Goal: Task Accomplishment & Management: Manage account settings

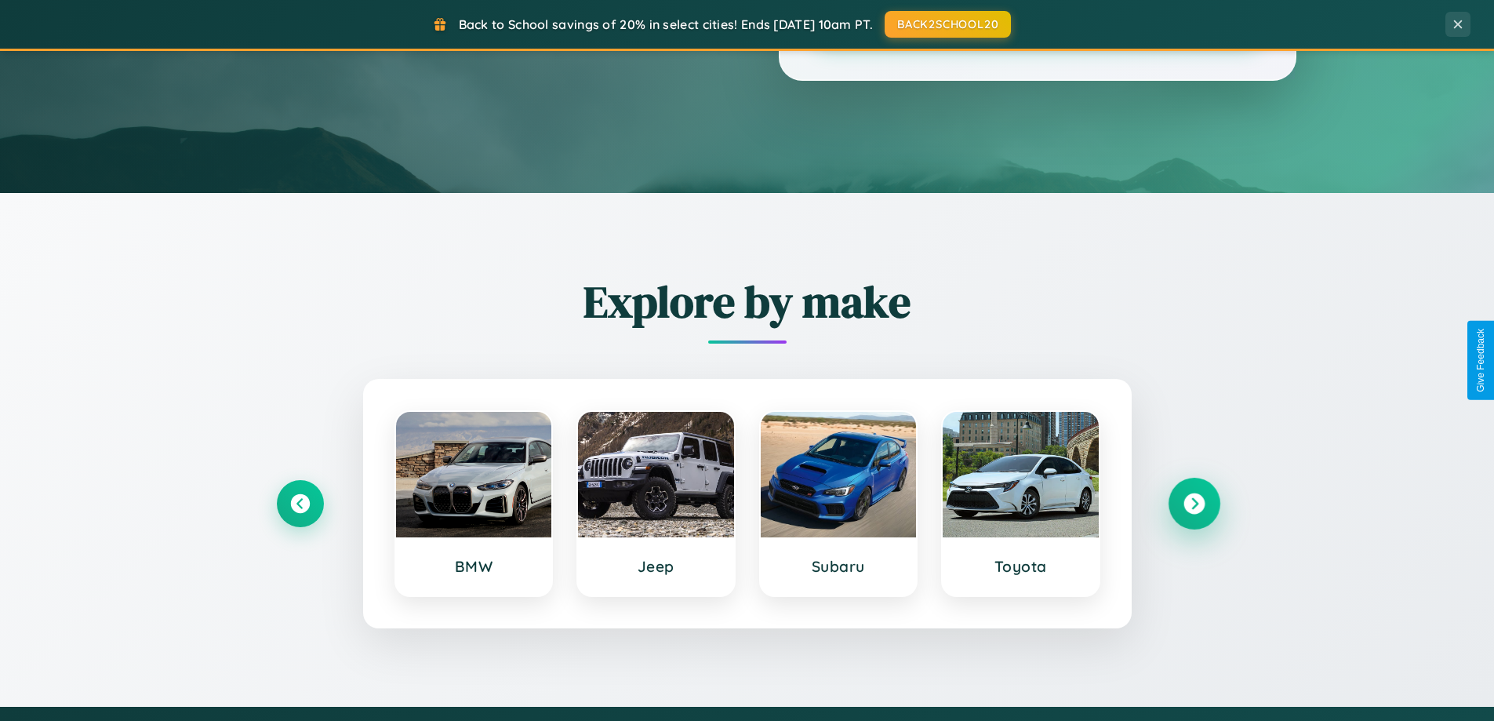
scroll to position [676, 0]
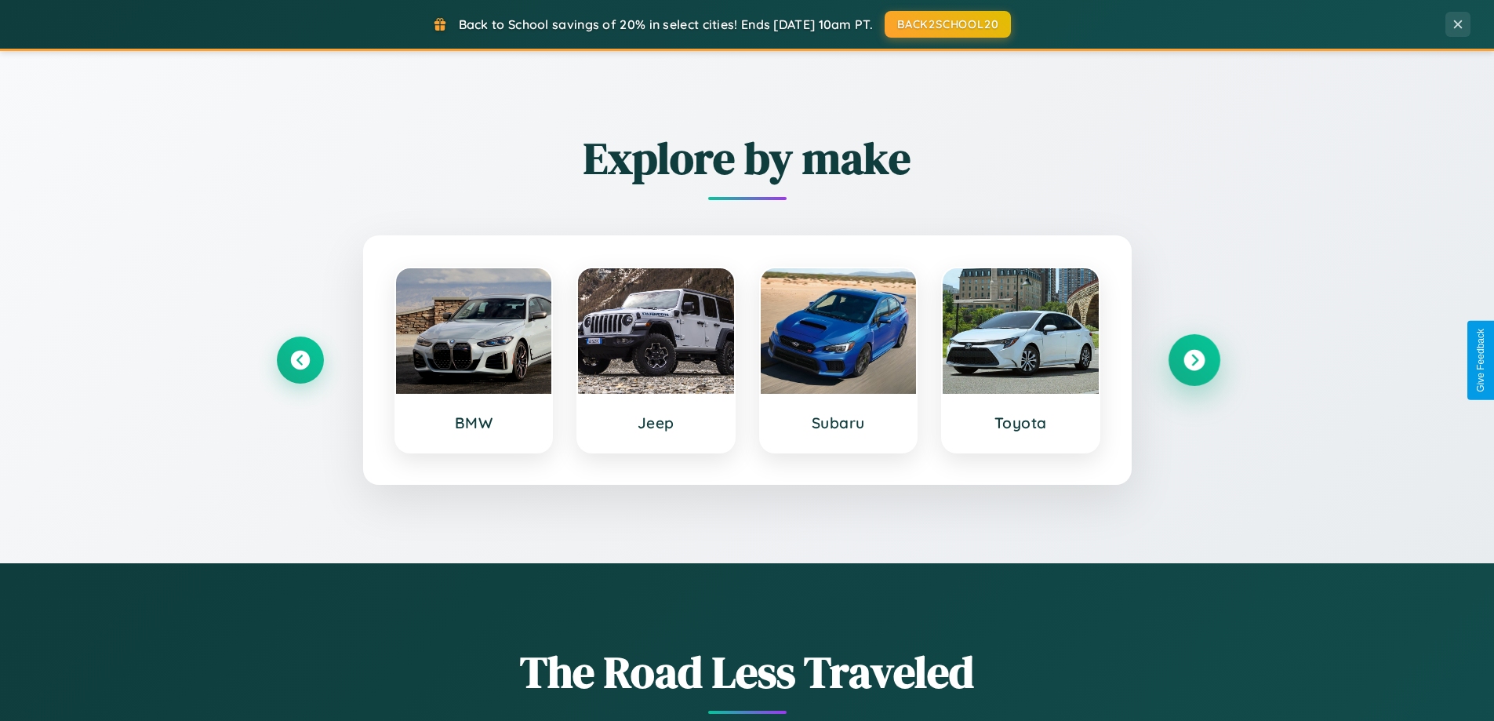
click at [1194, 360] on icon at bounding box center [1194, 360] width 21 height 21
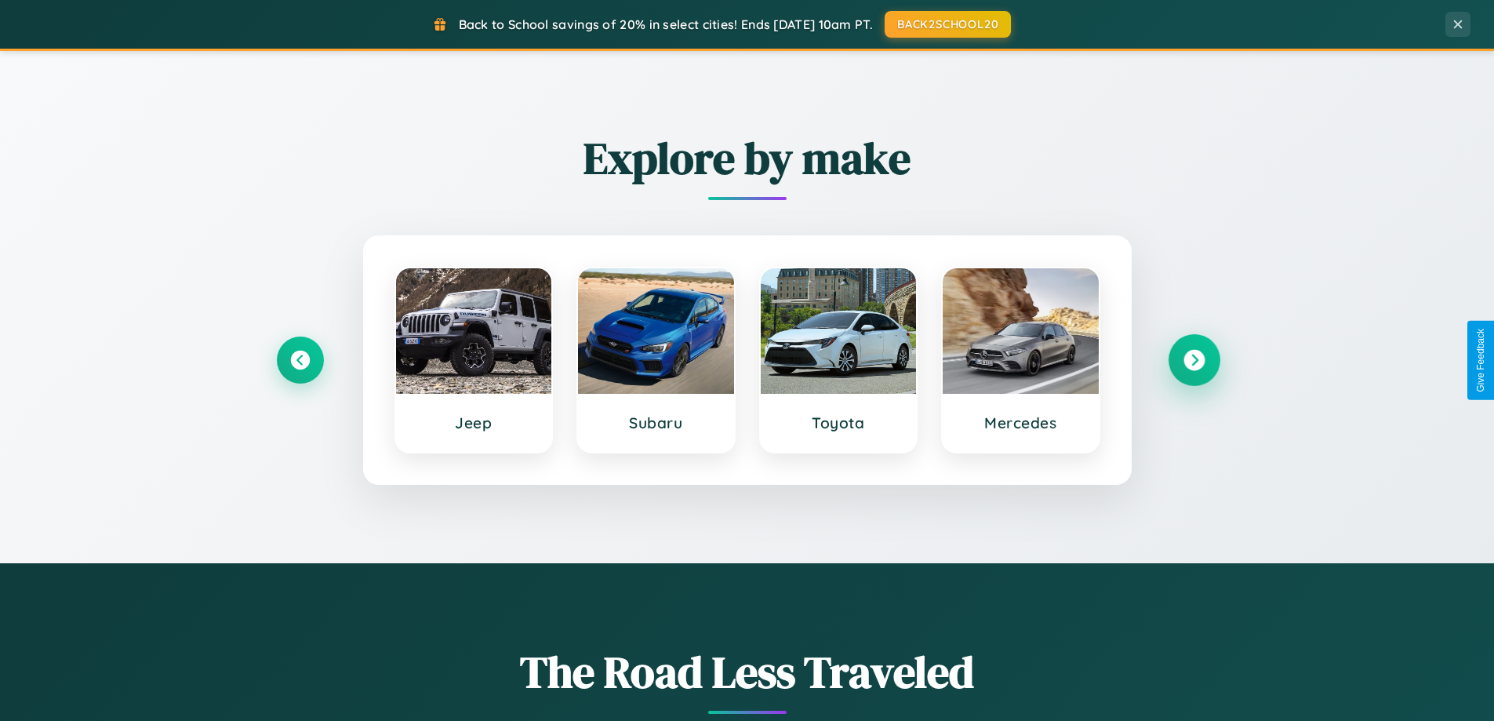
click at [1194, 360] on icon at bounding box center [1194, 360] width 21 height 21
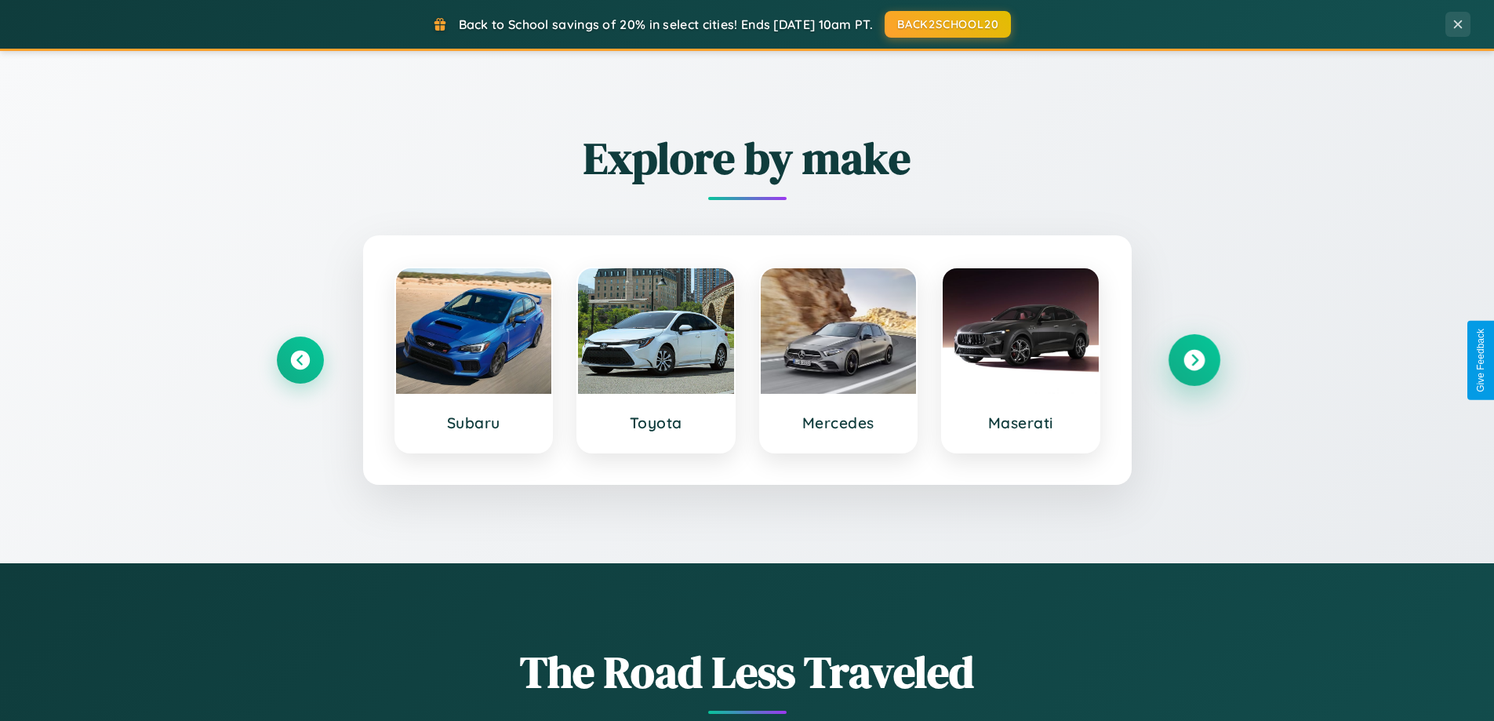
click at [1194, 360] on icon at bounding box center [1194, 360] width 21 height 21
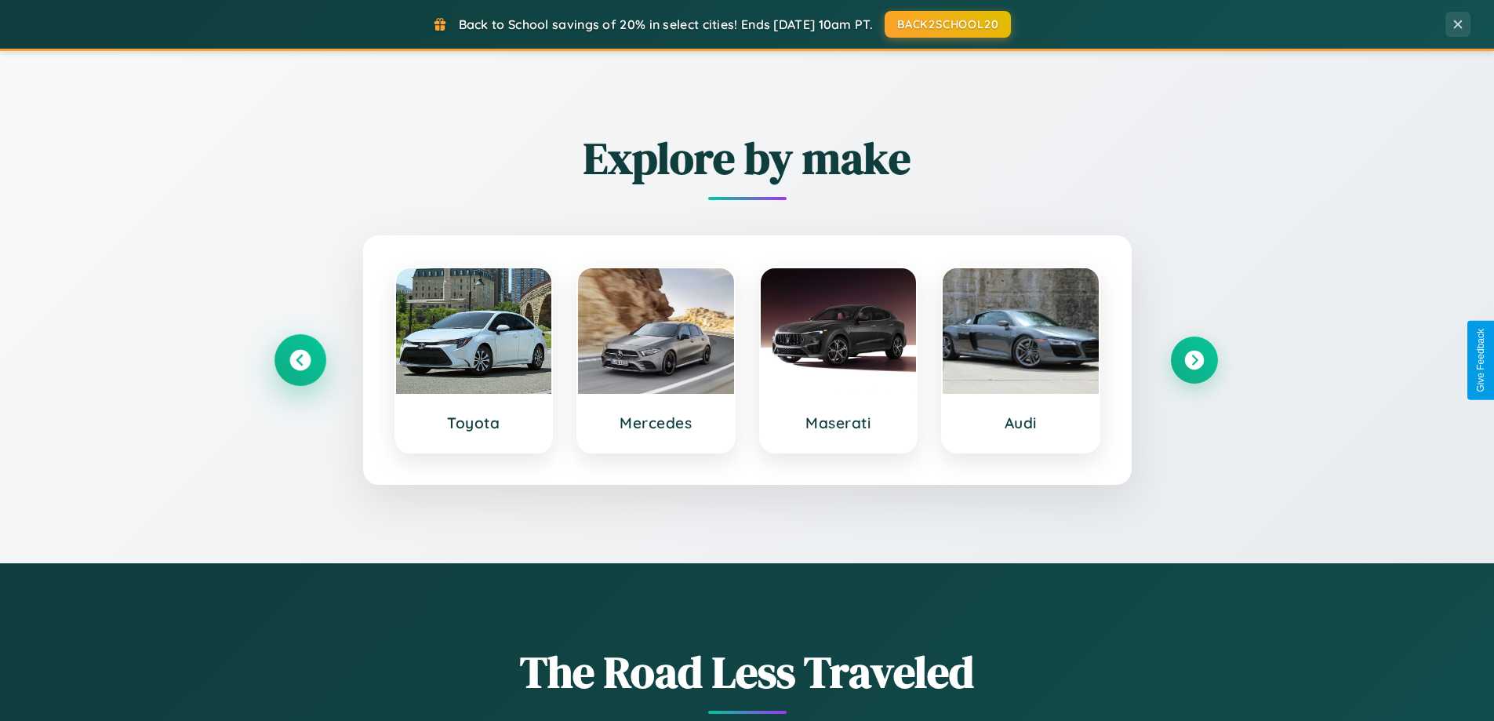
click at [300, 360] on icon at bounding box center [299, 360] width 21 height 21
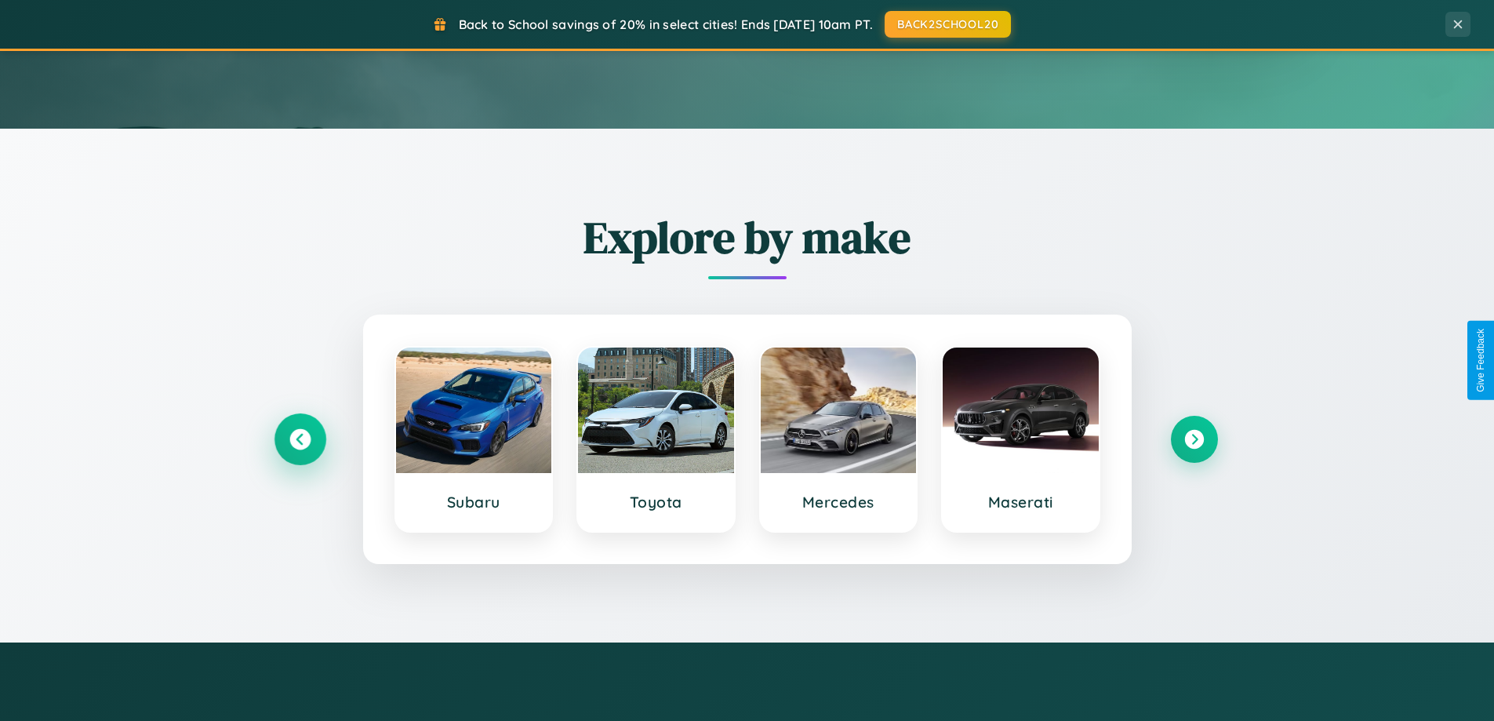
scroll to position [0, 0]
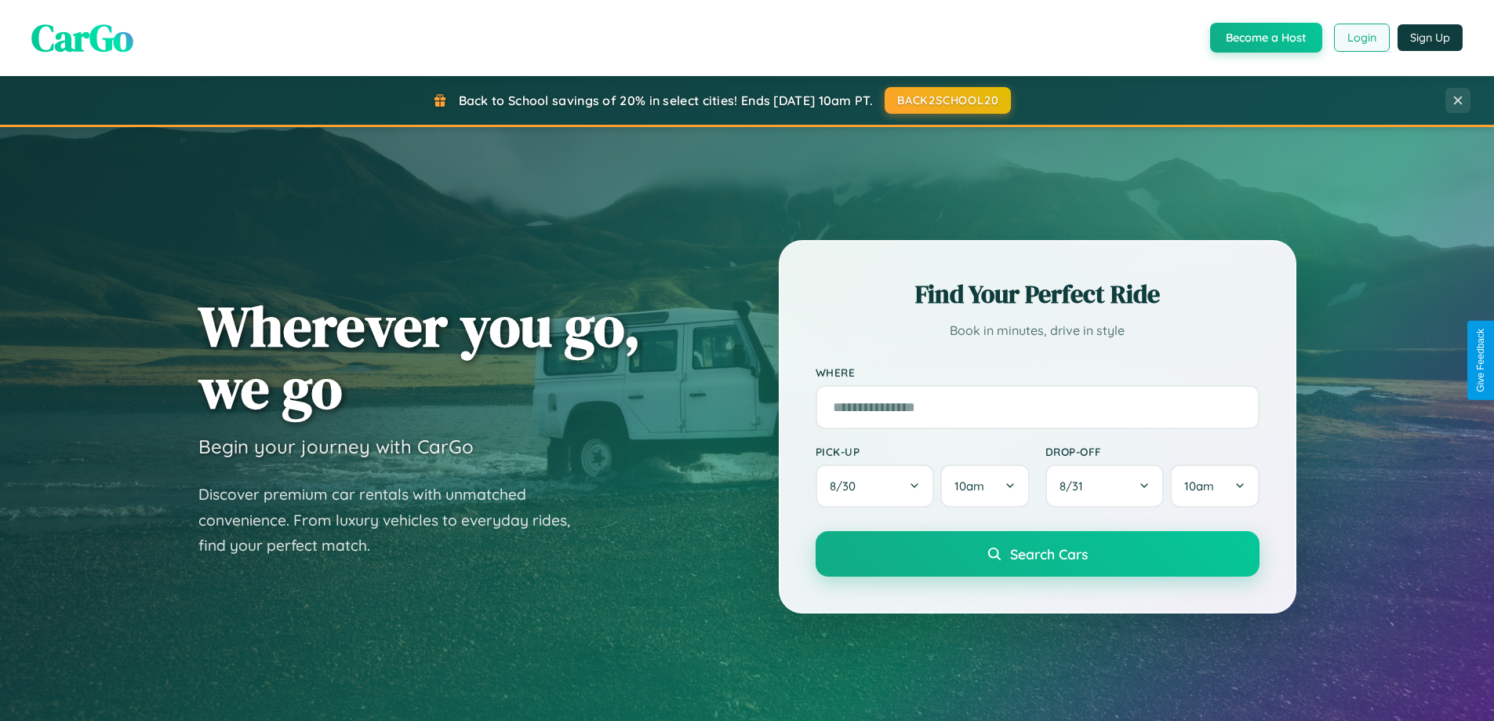
click at [1361, 38] on button "Login" at bounding box center [1362, 38] width 56 height 28
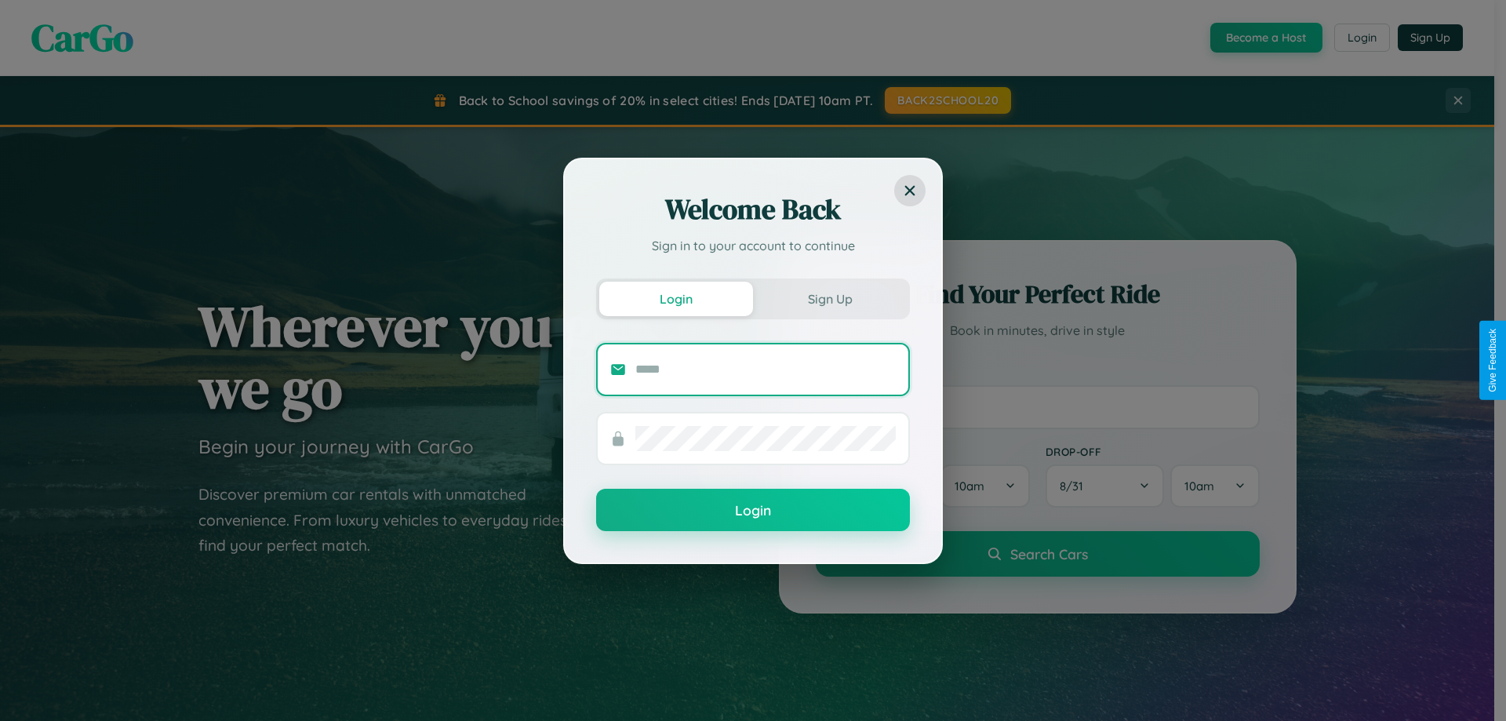
click at [766, 369] on input "text" at bounding box center [765, 369] width 260 height 25
type input "**********"
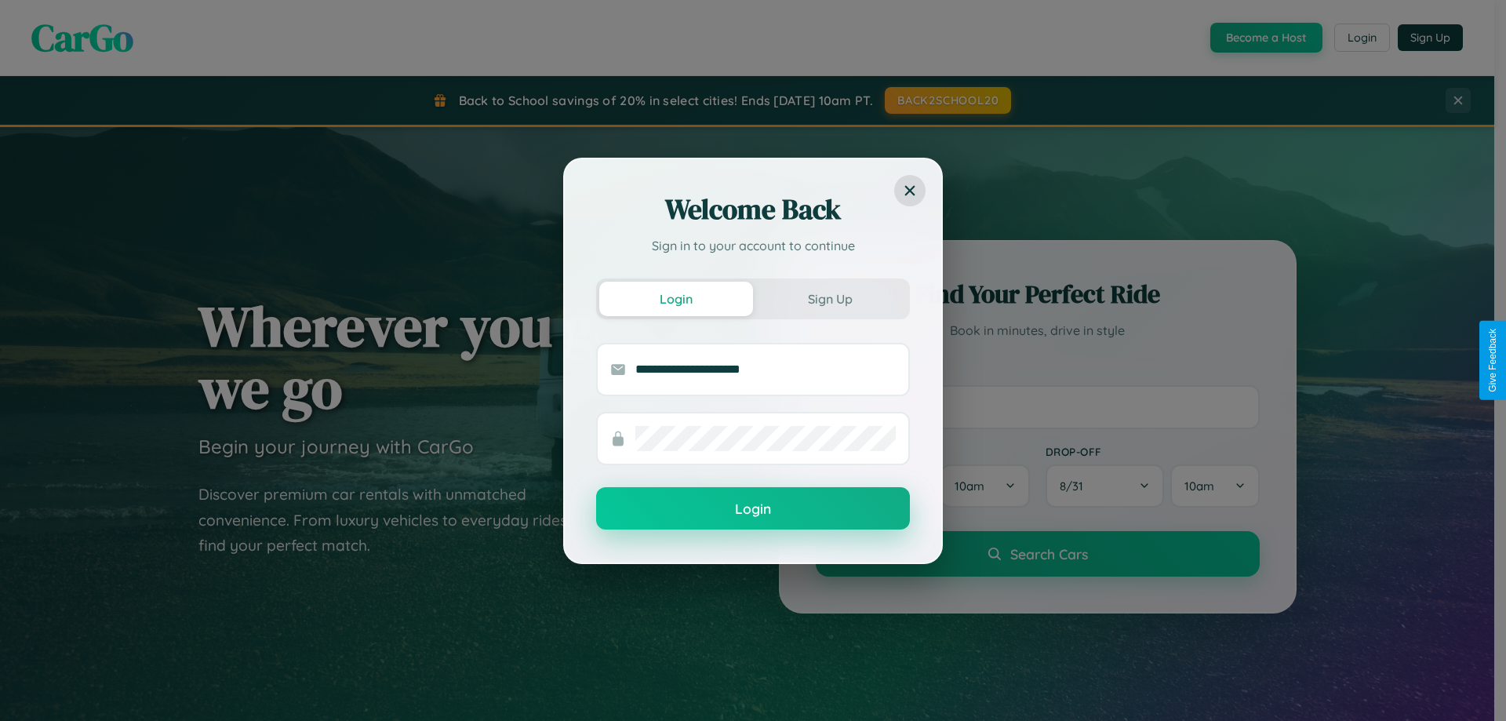
click at [753, 509] on button "Login" at bounding box center [753, 508] width 314 height 42
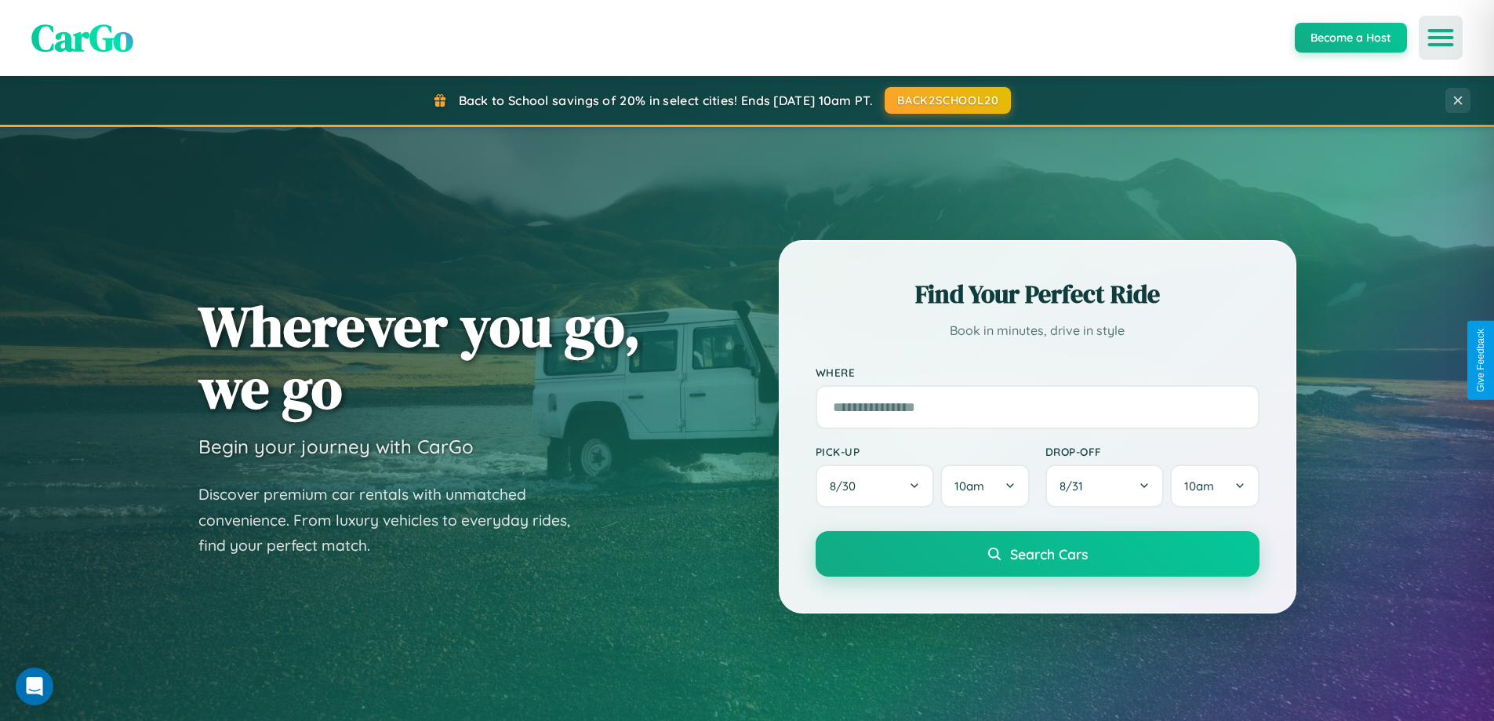
click at [1441, 38] on icon "Open menu" at bounding box center [1441, 38] width 23 height 14
